Goal: Task Accomplishment & Management: Use online tool/utility

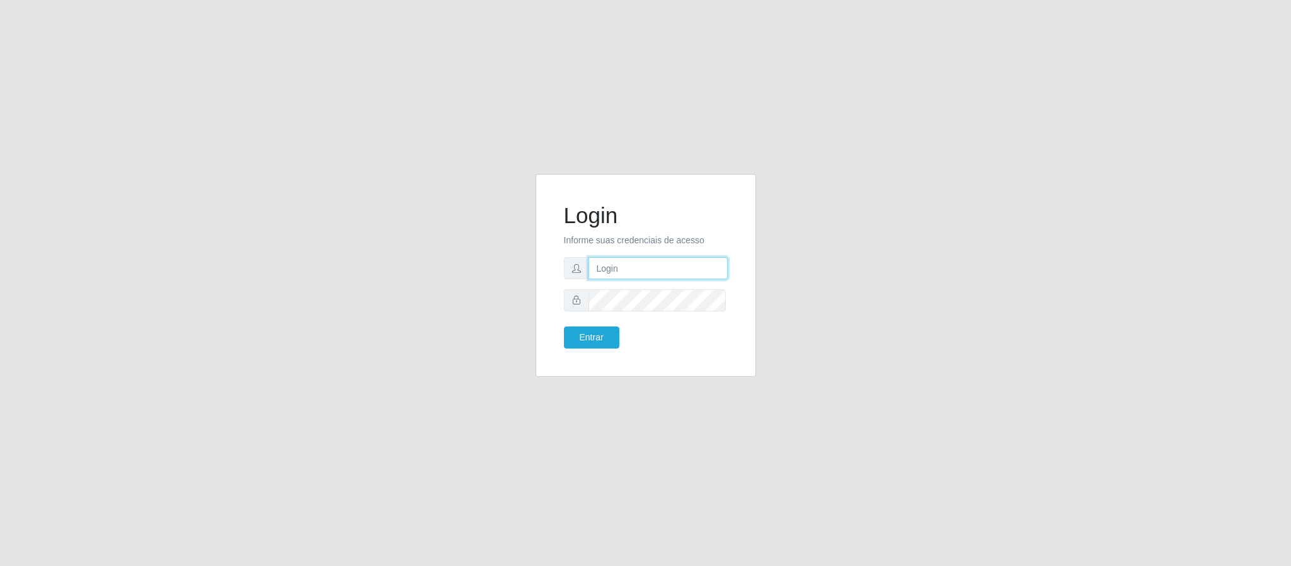
click at [665, 278] on input "text" at bounding box center [657, 268] width 139 height 22
type input "[PERSON_NAME]"
click at [564, 326] on button "Entrar" at bounding box center [591, 337] width 55 height 22
click at [599, 335] on button "Entrar" at bounding box center [591, 337] width 55 height 22
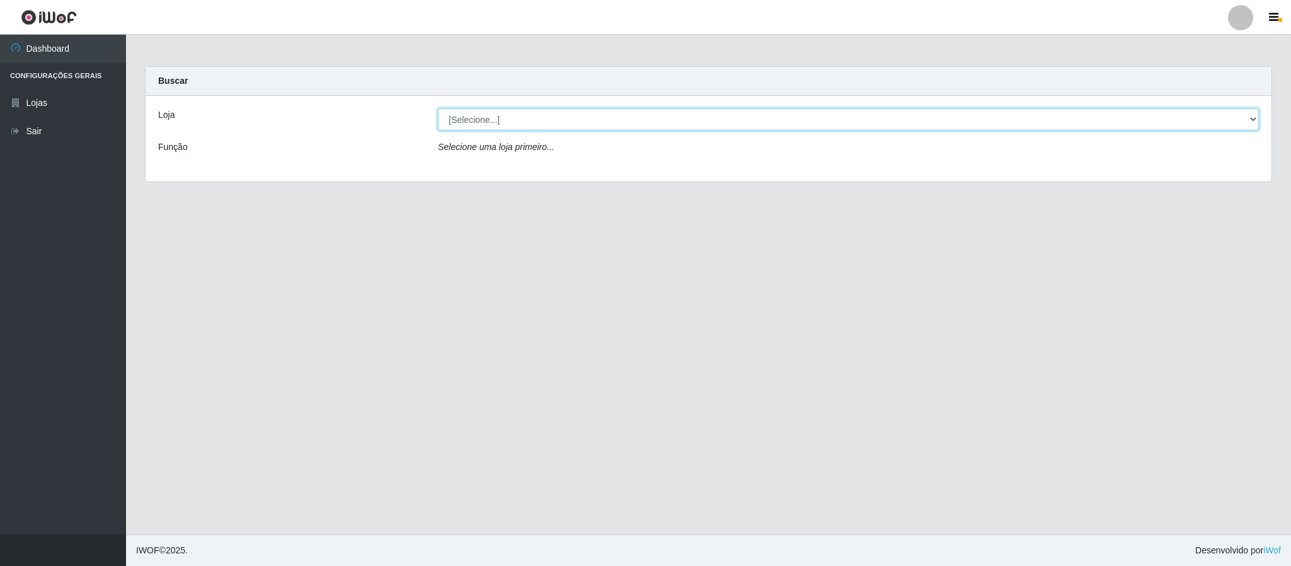
click at [1254, 120] on select "[Selecione...] Queiroz Atacadão - Coophab" at bounding box center [848, 119] width 821 height 22
select select "463"
click at [438, 108] on select "[Selecione...] Queiroz Atacadão - Coophab" at bounding box center [848, 119] width 821 height 22
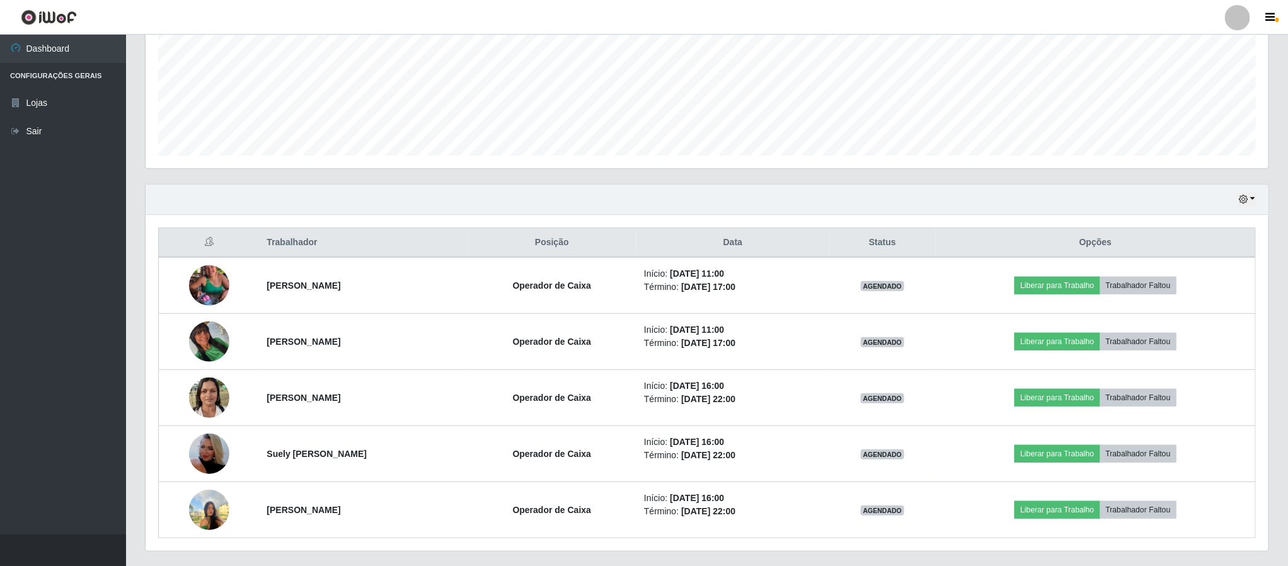
scroll to position [331, 0]
